Goal: Navigation & Orientation: Find specific page/section

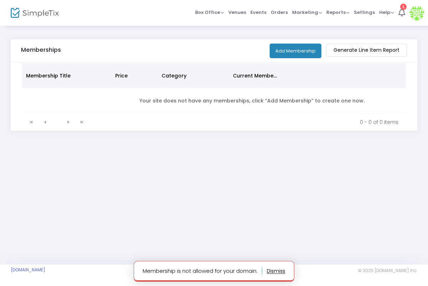
click at [277, 269] on button "button" at bounding box center [276, 270] width 19 height 11
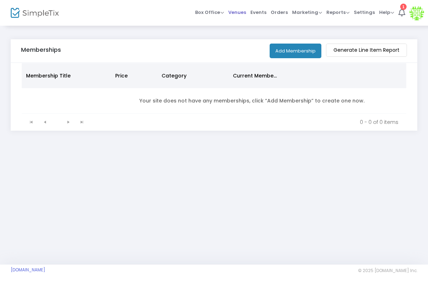
click at [246, 15] on span "Venues" at bounding box center [237, 12] width 18 height 18
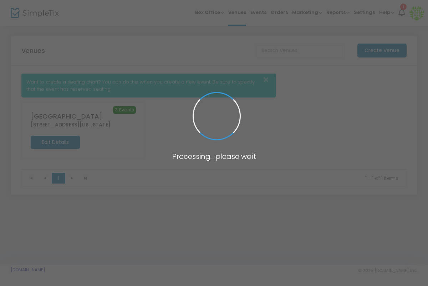
click at [256, 14] on span at bounding box center [214, 143] width 428 height 286
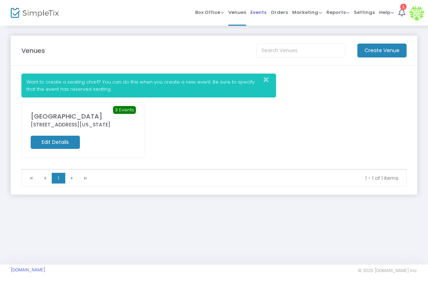
click at [256, 15] on span "Events" at bounding box center [259, 12] width 16 height 18
